Goal: Transaction & Acquisition: Obtain resource

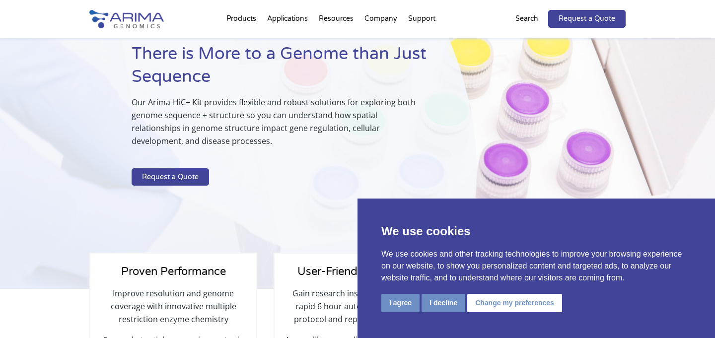
scroll to position [109, 0]
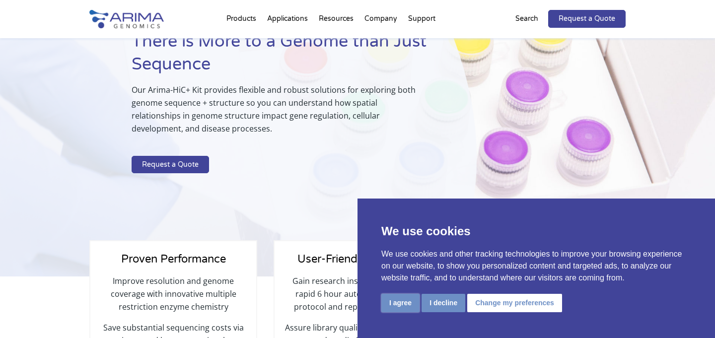
click at [413, 304] on button "I agree" at bounding box center [400, 303] width 38 height 18
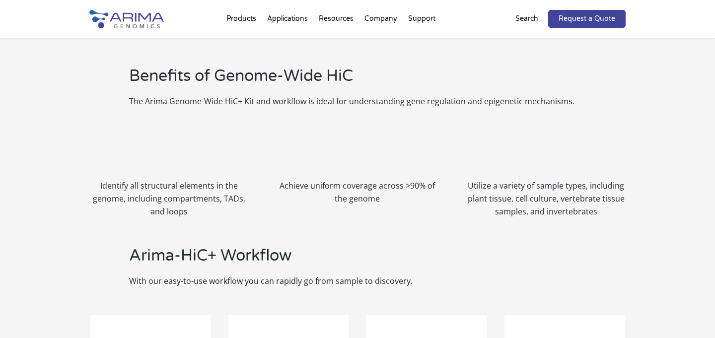
scroll to position [870, 0]
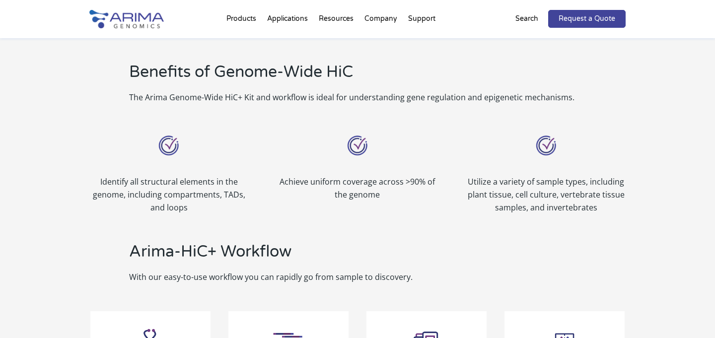
click at [182, 177] on p "Identify all structural elements in the genome, including compartments, TADs, a…" at bounding box center [168, 194] width 159 height 39
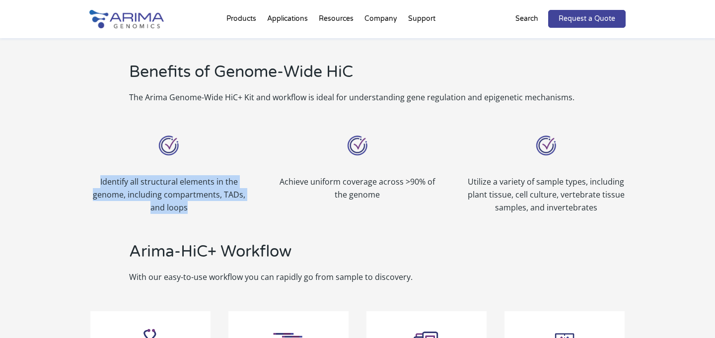
click at [182, 177] on p "Identify all structural elements in the genome, including compartments, TADs, a…" at bounding box center [168, 194] width 159 height 39
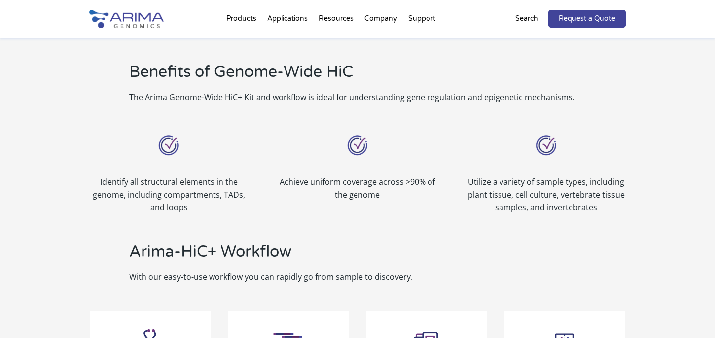
click at [170, 180] on p "Identify all structural elements in the genome, including compartments, TADs, a…" at bounding box center [168, 194] width 159 height 39
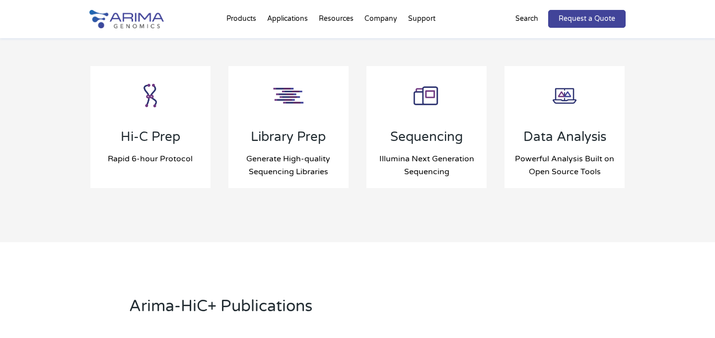
scroll to position [1120, 0]
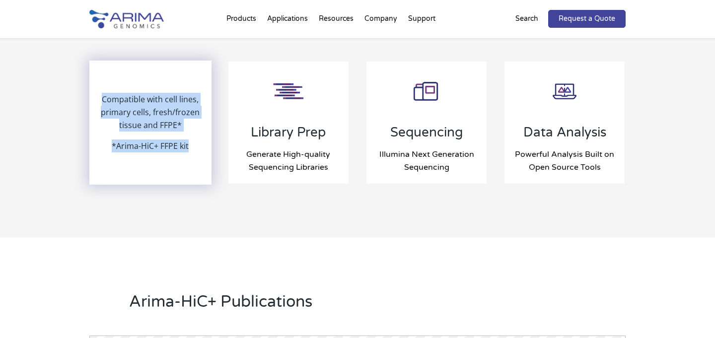
drag, startPoint x: 190, startPoint y: 146, endPoint x: 100, endPoint y: 94, distance: 103.8
click at [100, 94] on div "Compatible with cell lines, primary cells, fresh/frozen tissue and FFPE* *Arima…" at bounding box center [150, 123] width 120 height 122
click at [100, 94] on p "Compatible with cell lines, primary cells, fresh/frozen tissue and FFPE*" at bounding box center [150, 116] width 120 height 47
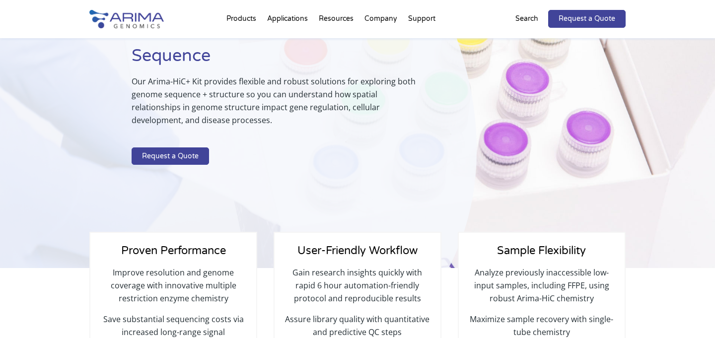
scroll to position [0, 0]
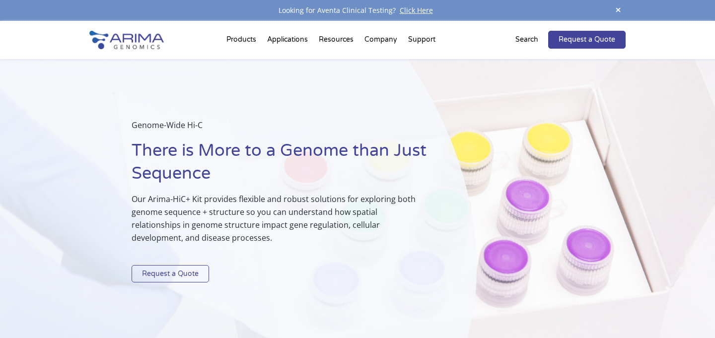
click at [191, 272] on link "Request a Quote" at bounding box center [170, 274] width 77 height 18
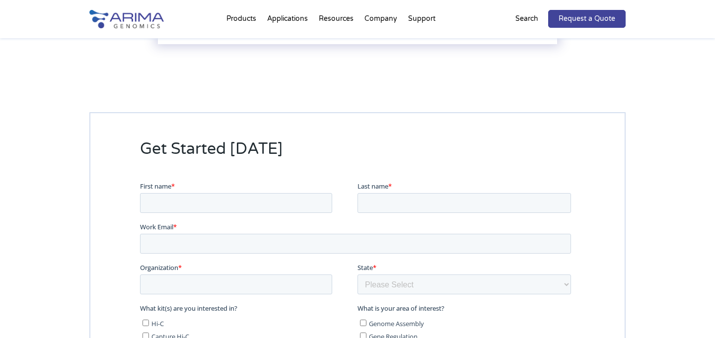
scroll to position [2542, 0]
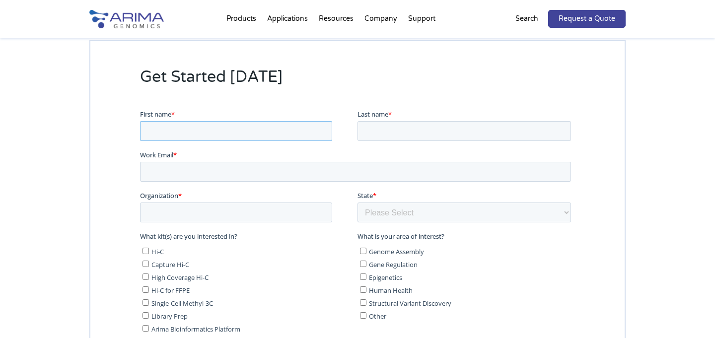
click at [187, 134] on input "First name *" at bounding box center [236, 131] width 192 height 20
type input "[PERSON_NAME]"
click at [401, 118] on label "Last name *" at bounding box center [465, 114] width 217 height 10
click at [401, 121] on input "Last name *" at bounding box center [463, 131] width 213 height 20
click at [399, 121] on input "Last name *" at bounding box center [463, 131] width 213 height 20
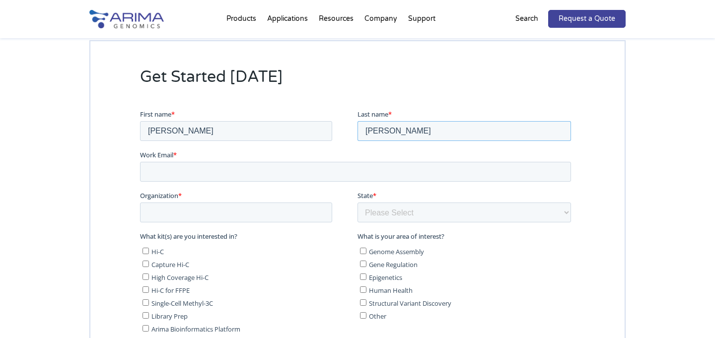
type input "[PERSON_NAME]"
click at [256, 164] on input "Work Email *" at bounding box center [355, 171] width 431 height 20
type input "[EMAIL_ADDRESS][DOMAIN_NAME]"
type input "[GEOGRAPHIC_DATA]"
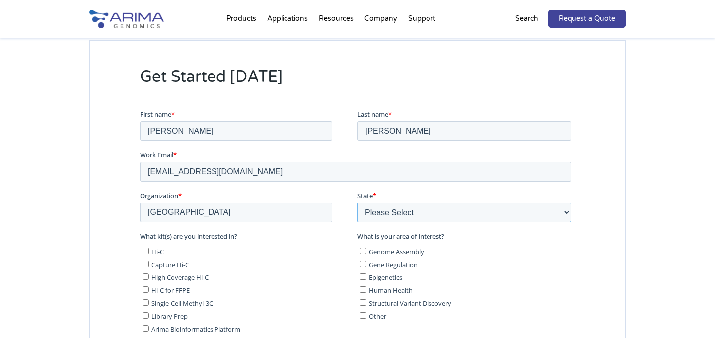
click at [449, 216] on select "Please Select Other/Non-US [US_STATE] [US_STATE] [US_STATE] [US_STATE] [US_STAT…" at bounding box center [463, 212] width 213 height 20
select select "[US_STATE]"
click at [357, 202] on select "Please Select Other/Non-US [US_STATE] [US_STATE] [US_STATE] [US_STATE] [US_STAT…" at bounding box center [463, 212] width 213 height 20
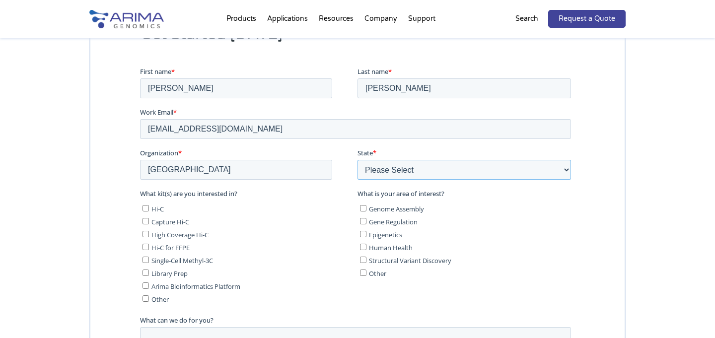
scroll to position [2611, 0]
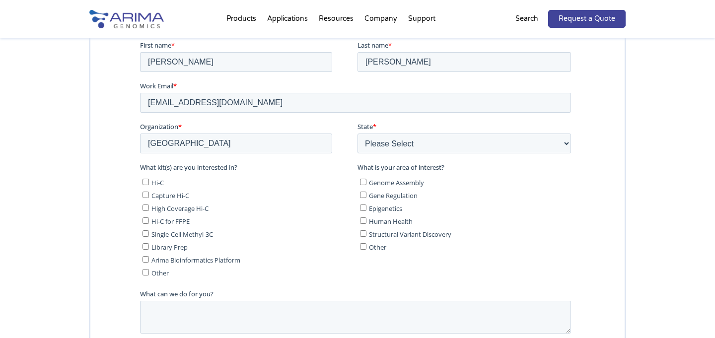
click at [361, 198] on label "Gene Regulation" at bounding box center [465, 195] width 211 height 10
click at [361, 198] on input "Gene Regulation" at bounding box center [363, 194] width 6 height 6
checkbox input "true"
click at [361, 205] on input "Epigenetics" at bounding box center [363, 207] width 6 height 6
checkbox input "true"
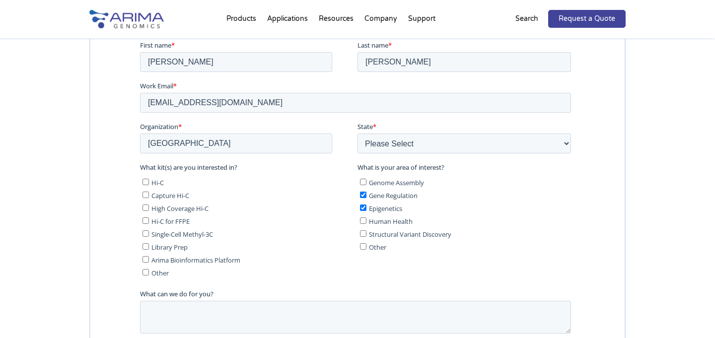
click at [146, 182] on input "Hi-C" at bounding box center [145, 181] width 6 height 6
checkbox input "true"
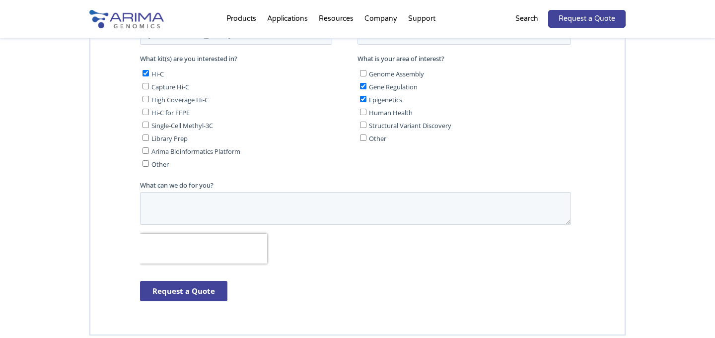
scroll to position [2721, 0]
click at [184, 210] on textarea "What can we do for you?" at bounding box center [355, 207] width 431 height 33
click at [178, 216] on textarea "What can we do for you?" at bounding box center [355, 207] width 431 height 33
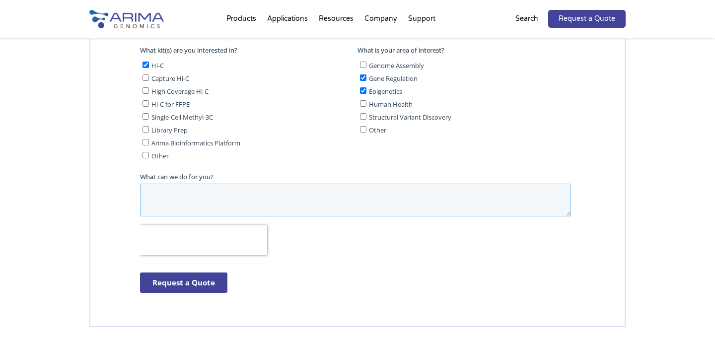
scroll to position [2731, 0]
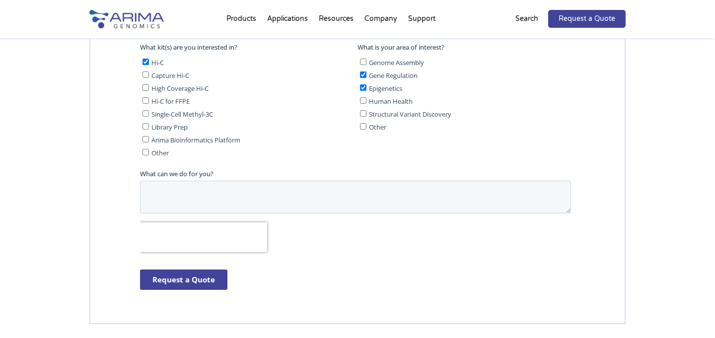
click at [141, 123] on ul "Hi-C Capture Hi-C High Coverage Hi-C Hi-C for FFPE Single-Cell Methyl-3C Librar…" at bounding box center [246, 105] width 213 height 103
click at [148, 128] on input "Library Prep" at bounding box center [145, 126] width 6 height 6
checkbox input "true"
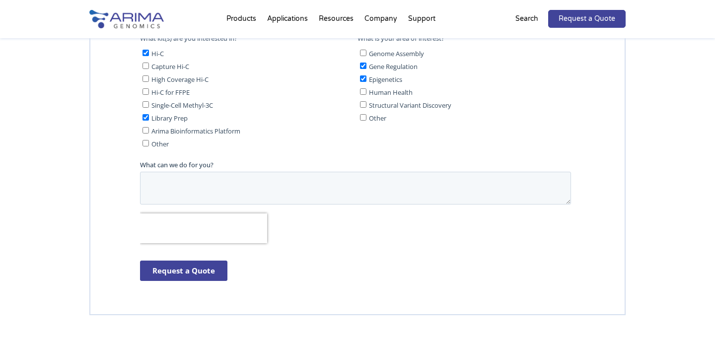
click at [142, 131] on input "Arima Bioinformatics Platform" at bounding box center [145, 130] width 6 height 6
checkbox input "true"
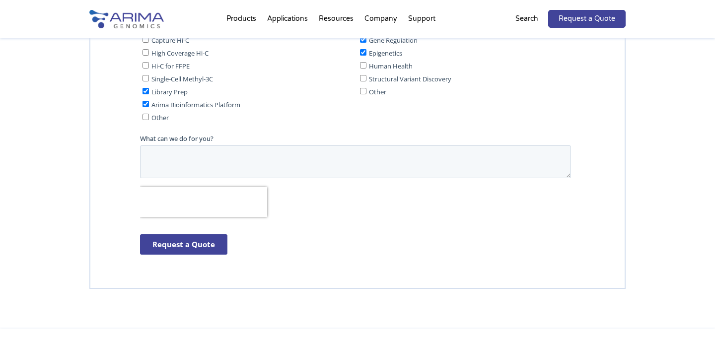
scroll to position [2767, 0]
click at [178, 268] on div at bounding box center [357, 86] width 536 height 404
click at [174, 247] on input "Request a Quote" at bounding box center [183, 243] width 87 height 20
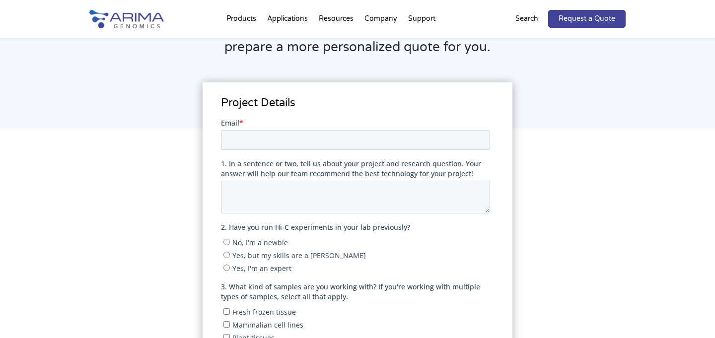
scroll to position [140, 0]
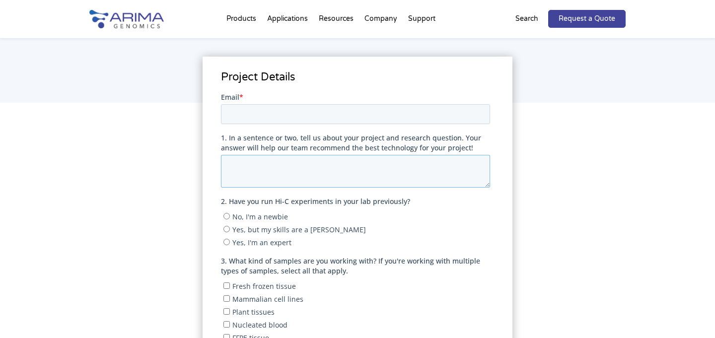
click at [265, 166] on textarea "1. In a sentence or two, tell us about your project and research question. Your…" at bounding box center [354, 170] width 269 height 33
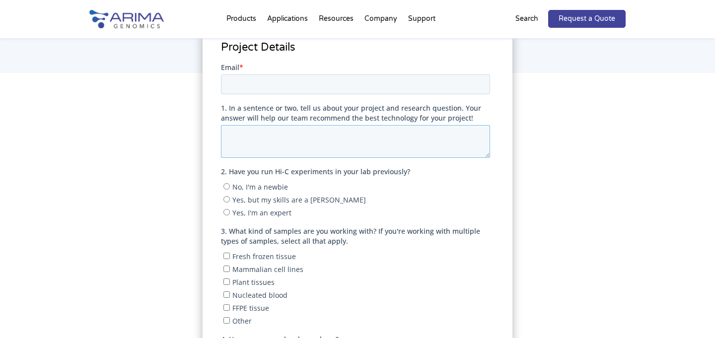
scroll to position [199, 0]
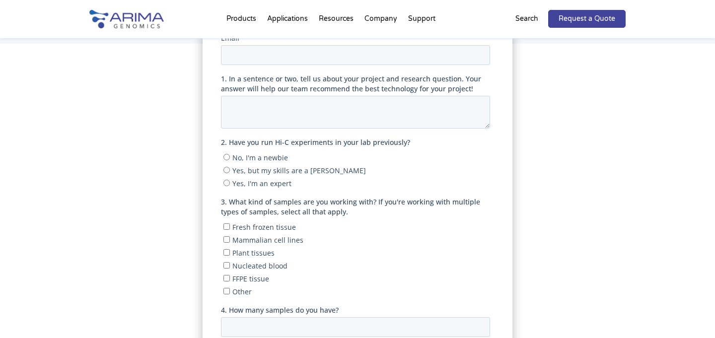
click at [224, 158] on input "No, I'm a newbie" at bounding box center [226, 156] width 6 height 6
radio input "true"
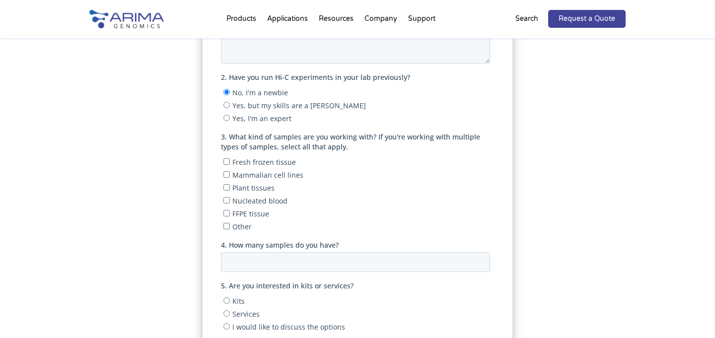
scroll to position [267, 0]
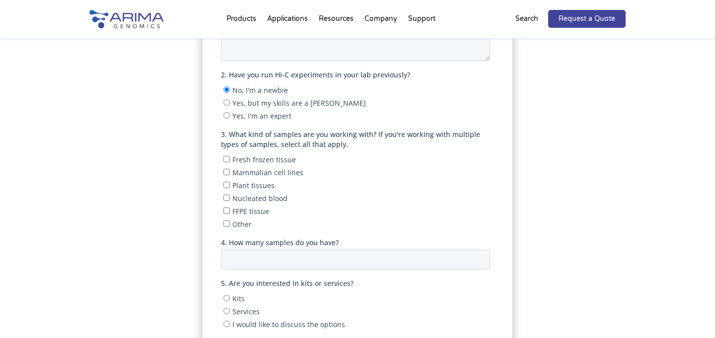
click at [224, 171] on input "Mammalian cell lines" at bounding box center [226, 172] width 6 height 6
checkbox input "true"
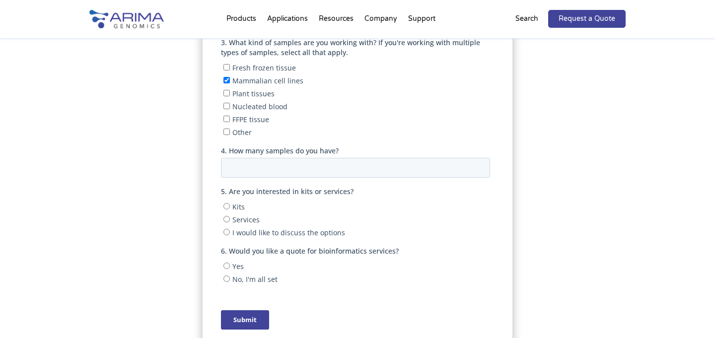
scroll to position [362, 0]
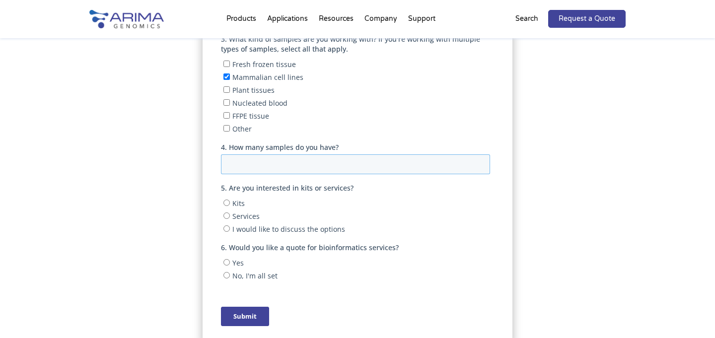
click at [240, 167] on input "4. How many samples do you have?" at bounding box center [354, 164] width 269 height 20
type input "6"
click at [226, 200] on input "Kits" at bounding box center [226, 203] width 6 height 6
radio input "true"
click at [227, 272] on input "No, I'm all set" at bounding box center [226, 275] width 6 height 6
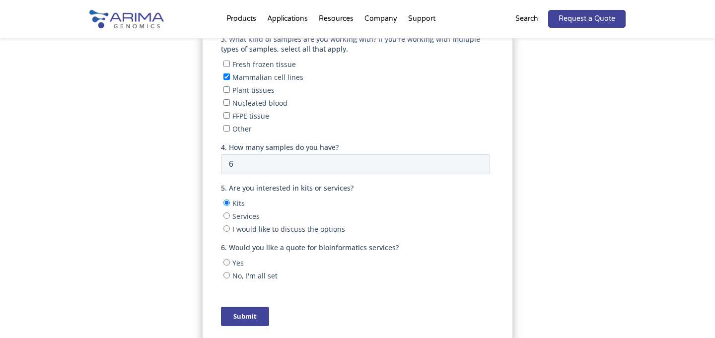
radio input "true"
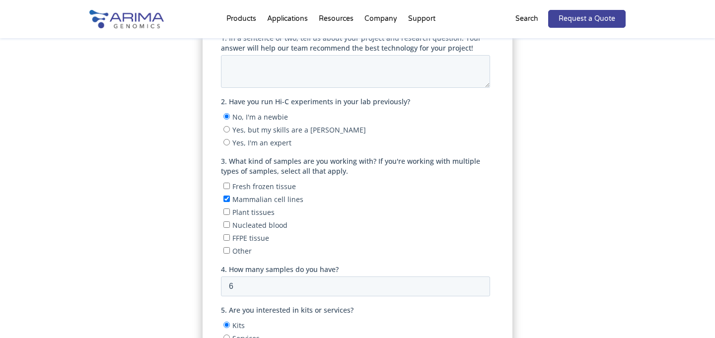
scroll to position [151, 0]
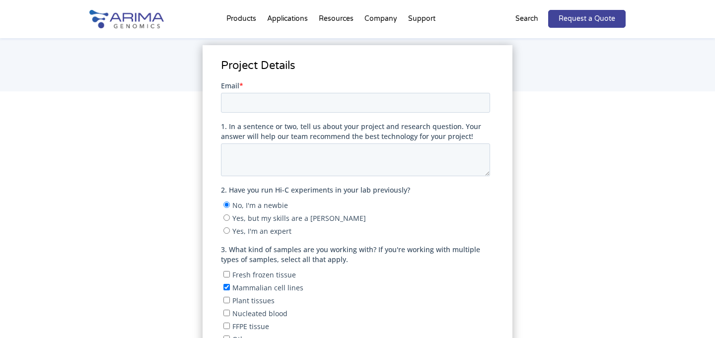
click at [240, 123] on span "1. In a sentence or two, tell us about your project and research question. Your…" at bounding box center [350, 130] width 260 height 19
click at [240, 143] on textarea "1. In a sentence or two, tell us about your project and research question. Your…" at bounding box center [354, 159] width 269 height 33
click at [240, 109] on input "Email *" at bounding box center [354, 102] width 269 height 20
type input "b"
type input "[EMAIL_ADDRESS][DOMAIN_NAME]"
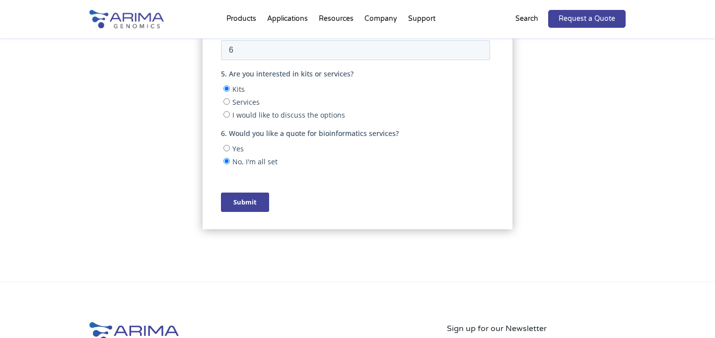
type textarea "Evaluate changes in chromatin architecture in response to a small molecule inhi…"
click at [234, 194] on input "Submit" at bounding box center [244, 202] width 48 height 19
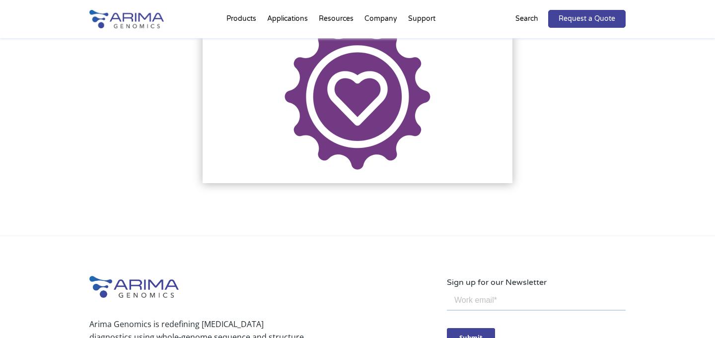
scroll to position [243, 0]
